Goal: Ask a question

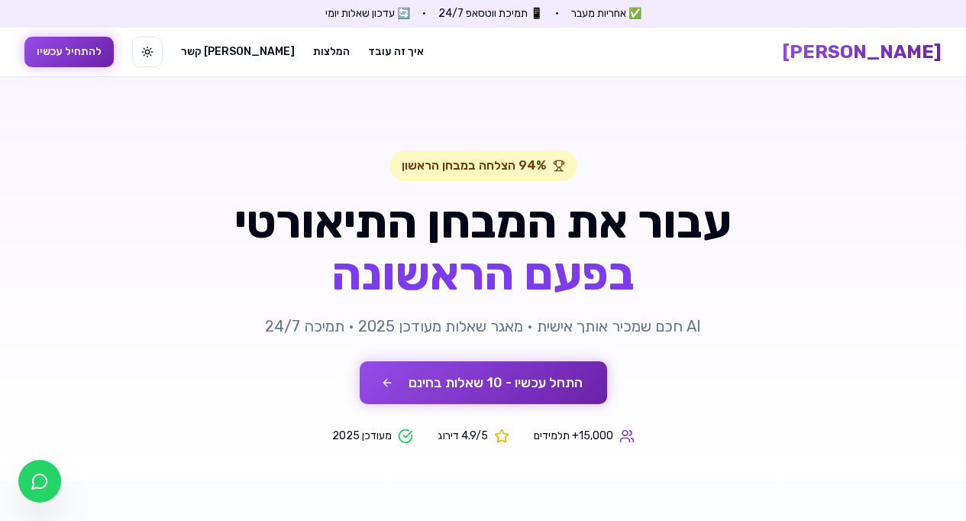
click at [434, 377] on button "התחל עכשיו - 10 שאלות בחינם" at bounding box center [483, 382] width 247 height 43
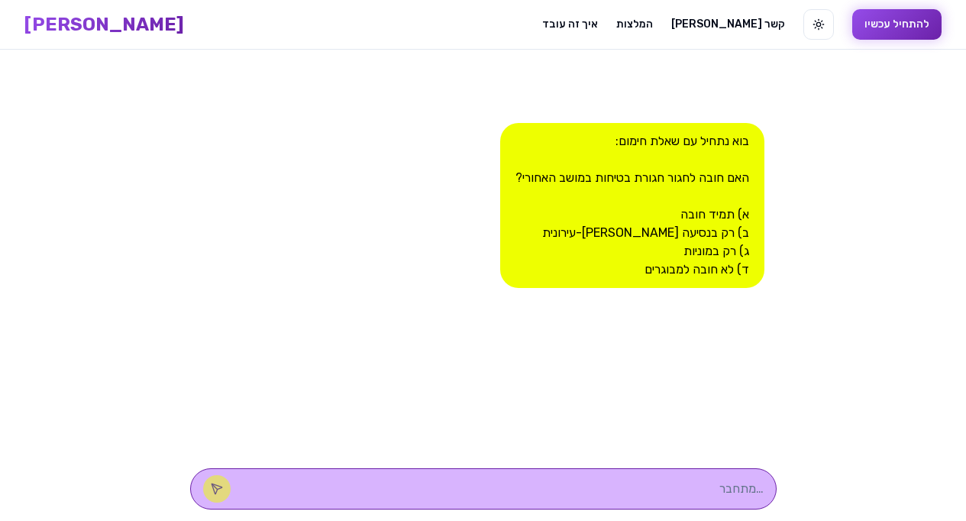
scroll to position [1, 0]
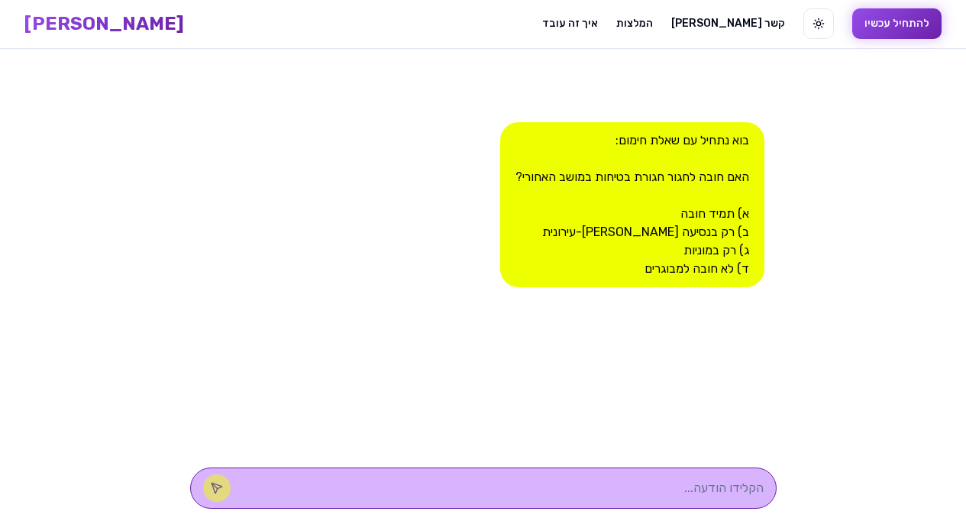
click at [598, 480] on textarea at bounding box center [505, 488] width 518 height 18
type textarea "א"
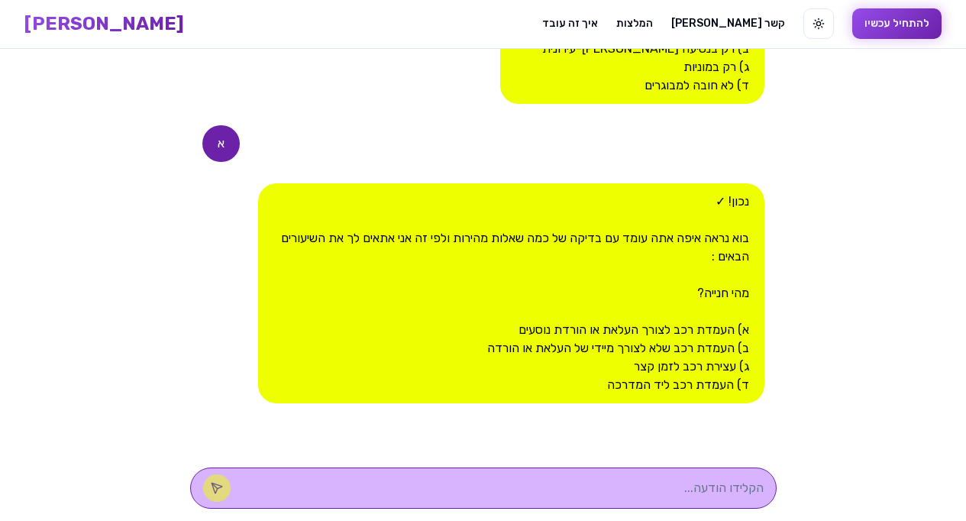
type textarea "א"
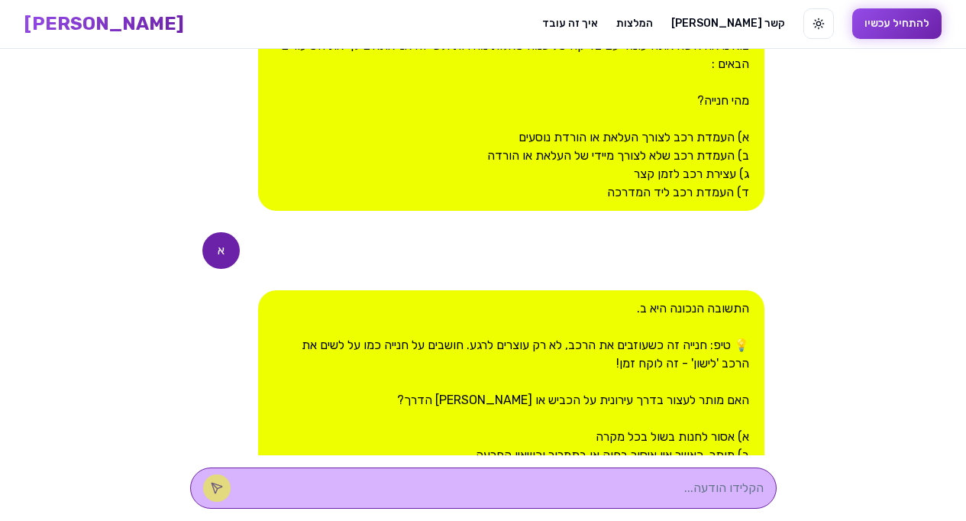
scroll to position [562, 0]
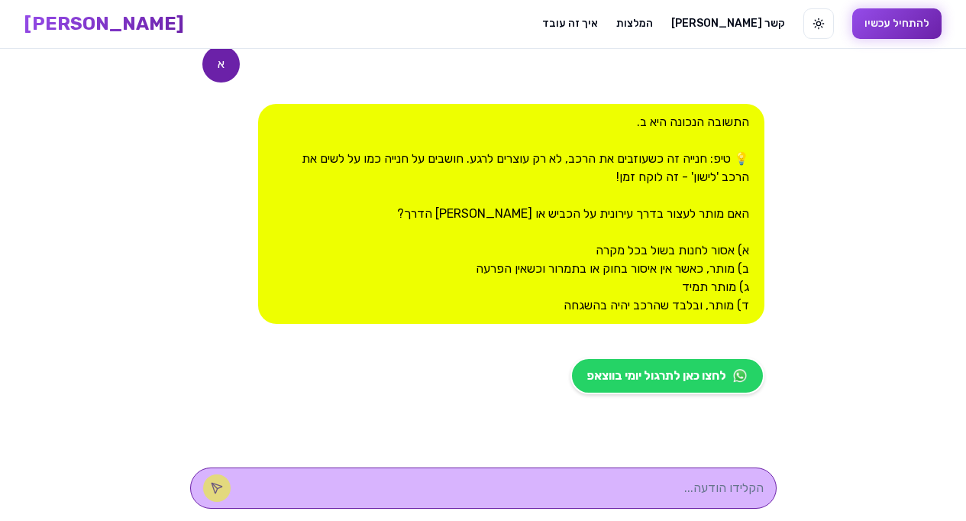
type textarea "א"
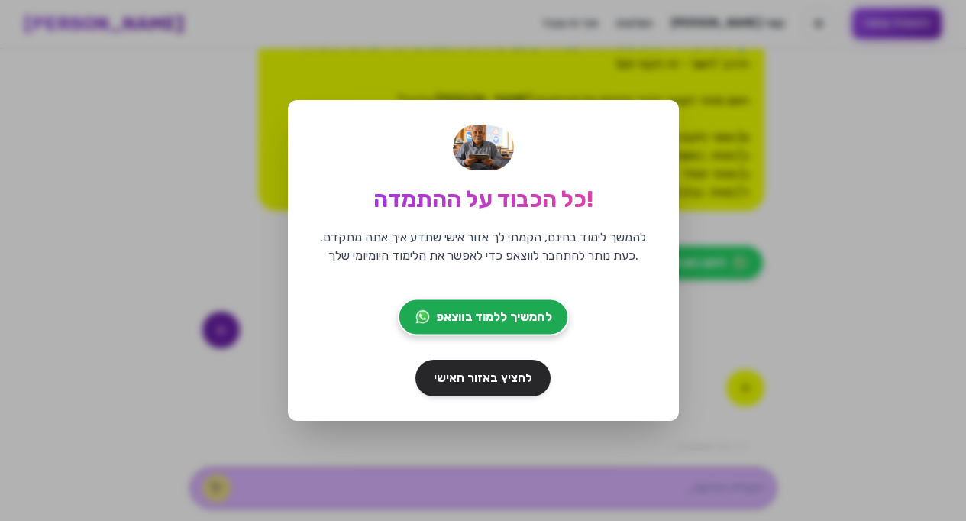
scroll to position [733, 0]
